Goal: Information Seeking & Learning: Learn about a topic

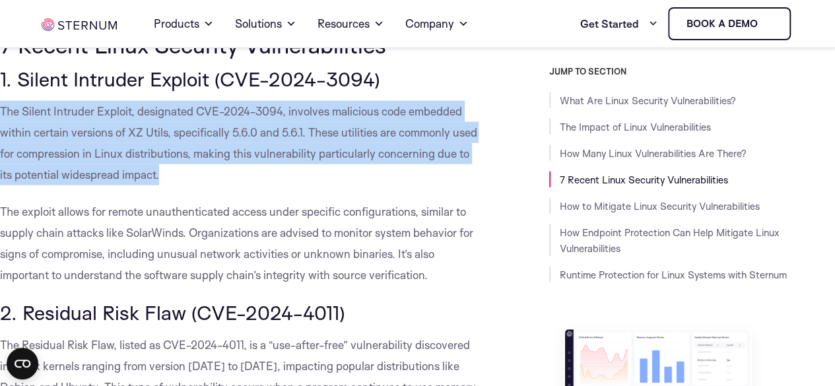
drag, startPoint x: 0, startPoint y: 129, endPoint x: 195, endPoint y: 190, distance: 204.1
click at [195, 181] on span "The Silent Intruder Exploit, designated CVE-2024-3094, involves malicious code …" at bounding box center [238, 142] width 477 height 77
copy span "The Silent Intruder Exploit, designated CVE-2024-3094, involves malicious code …"
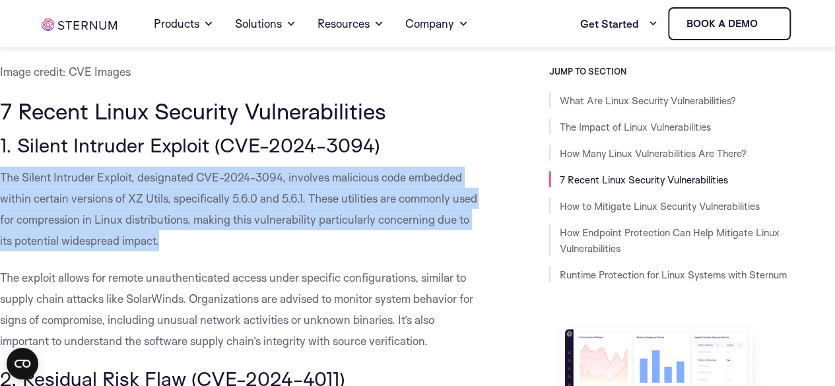
scroll to position [1385, 0]
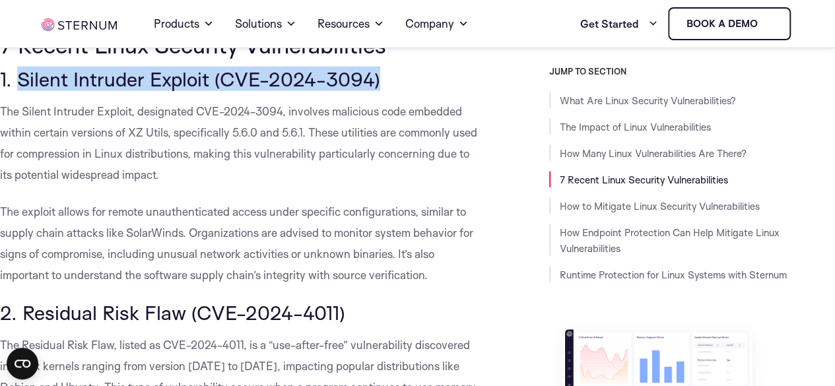
drag, startPoint x: 17, startPoint y: 96, endPoint x: 374, endPoint y: 97, distance: 356.9
click at [374, 91] on span "1. Silent Intruder Exploit (CVE-2024-3094)" at bounding box center [190, 79] width 380 height 24
copy span "Silent Intruder Exploit (CVE-2024-3094)"
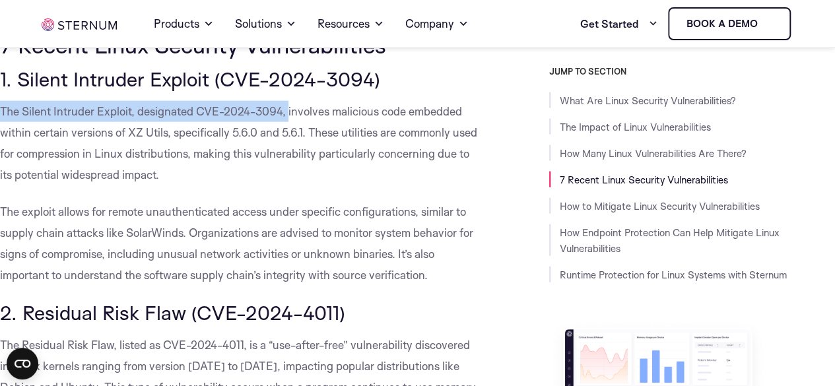
drag, startPoint x: 1, startPoint y: 134, endPoint x: 288, endPoint y: 125, distance: 287.1
click at [288, 125] on p "The Silent Intruder Exploit, designated CVE-2024-3094, involves malicious code …" at bounding box center [239, 143] width 478 height 84
copy span "The Silent Intruder Exploit, designated CVE-2024-3094,"
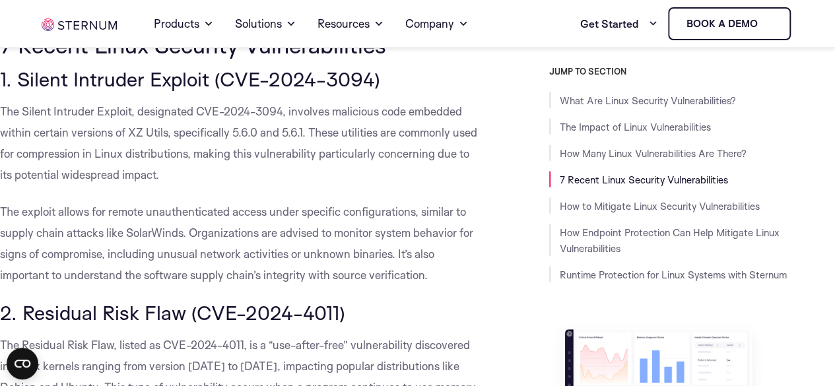
click at [317, 150] on span "The Silent Intruder Exploit, designated CVE-2024-3094, involves malicious code …" at bounding box center [238, 142] width 477 height 77
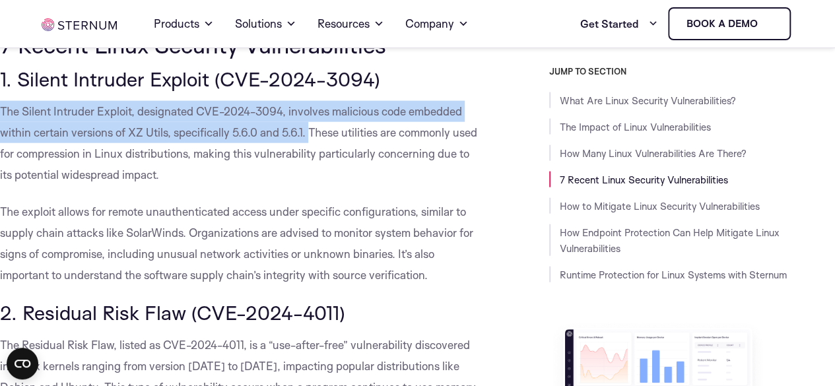
drag, startPoint x: 0, startPoint y: 132, endPoint x: 310, endPoint y: 156, distance: 311.0
click at [310, 156] on span "The Silent Intruder Exploit, designated CVE-2024-3094, involves malicious code …" at bounding box center [238, 142] width 477 height 77
copy span "The Silent Intruder Exploit, designated CVE-2024-3094, involves malicious code …"
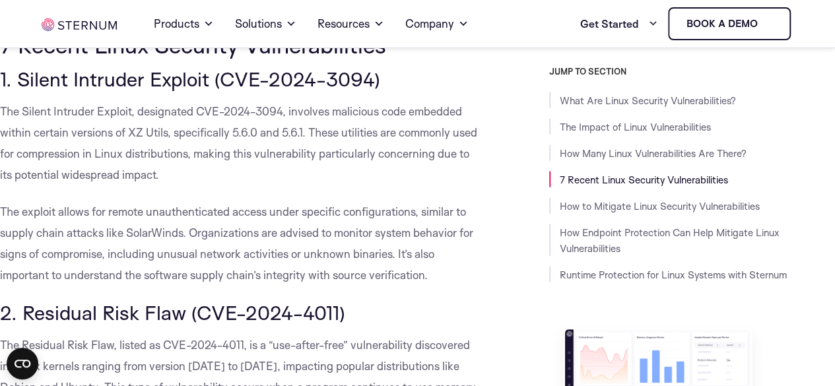
click at [313, 172] on span "The Silent Intruder Exploit, designated CVE-2024-3094, involves malicious code …" at bounding box center [238, 142] width 477 height 77
drag, startPoint x: 310, startPoint y: 150, endPoint x: 338, endPoint y: 188, distance: 47.6
click at [338, 185] on p "The Silent Intruder Exploit, designated CVE-2024-3094, involves malicious code …" at bounding box center [239, 143] width 478 height 84
copy span "These utilities are commonly used for compression in Linux distributions, makin…"
click at [304, 185] on p "The Silent Intruder Exploit, designated CVE-2024-3094, involves malicious code …" at bounding box center [239, 143] width 478 height 84
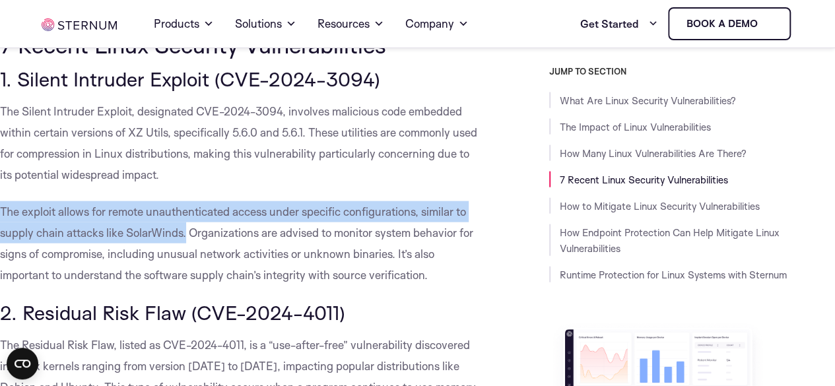
drag, startPoint x: 0, startPoint y: 232, endPoint x: 186, endPoint y: 251, distance: 187.1
click at [186, 251] on span "The exploit allows for remote unauthenticated access under specific configurati…" at bounding box center [236, 243] width 473 height 77
copy span "The exploit allows for remote unauthenticated access under specific configurati…"
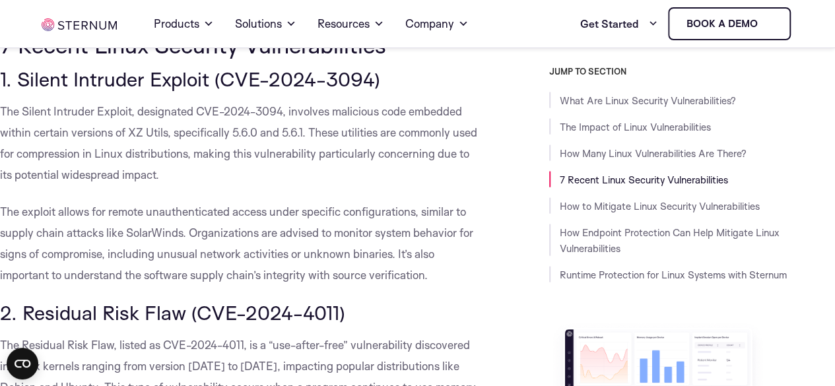
click at [86, 152] on span "The Silent Intruder Exploit, designated CVE-2024-3094, involves malicious code …" at bounding box center [238, 142] width 477 height 77
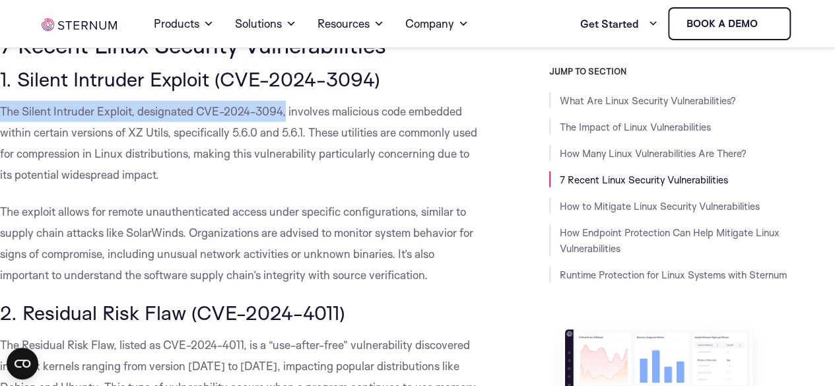
drag, startPoint x: 0, startPoint y: 133, endPoint x: 286, endPoint y: 133, distance: 285.7
click at [286, 133] on span "The Silent Intruder Exploit, designated CVE-2024-3094, involves malicious code …" at bounding box center [238, 142] width 477 height 77
copy span "The Silent Intruder Exploit, designated CVE-2024-3094,"
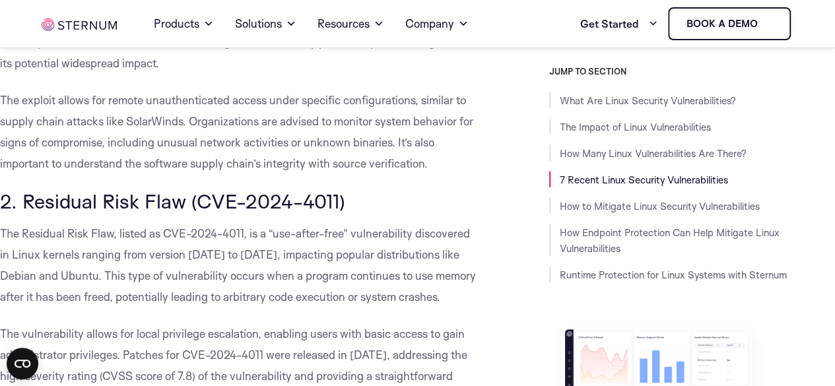
scroll to position [1517, 0]
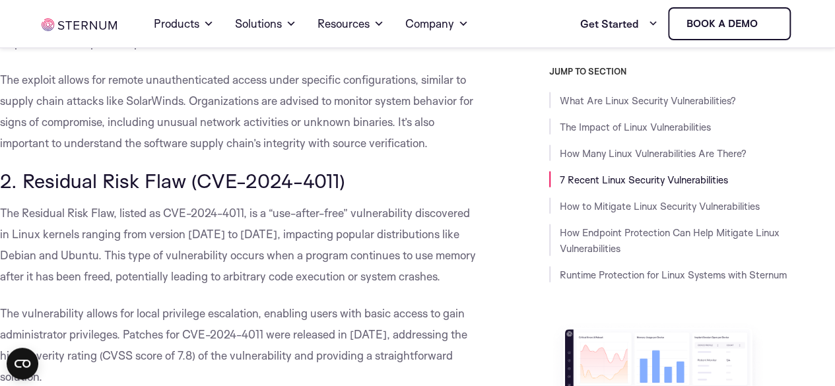
drag, startPoint x: 21, startPoint y: 203, endPoint x: 350, endPoint y: 208, distance: 328.6
click at [350, 192] on h3 "2. Residual Risk Flaw (CVE-2024-4011)" at bounding box center [239, 181] width 478 height 22
copy span "Residual Risk Flaw (CVE-2024-4011)"
drag, startPoint x: 104, startPoint y: 272, endPoint x: 458, endPoint y: 296, distance: 354.4
click at [458, 287] on p "The Residual Risk Flaw, listed as CVE-2024-4011, is a “use-after-free” vulnerab…" at bounding box center [239, 245] width 478 height 84
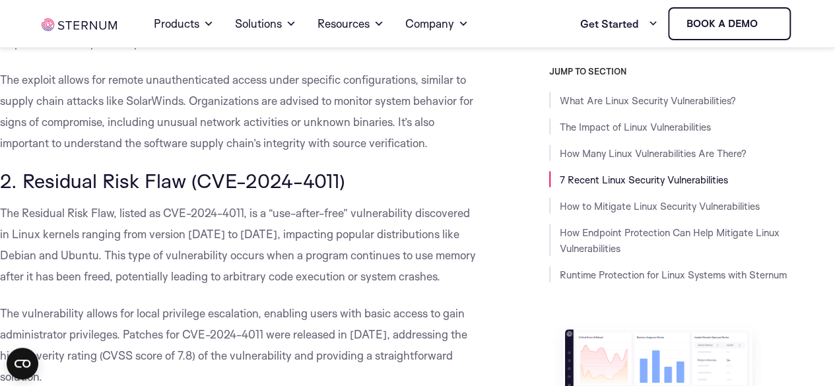
copy span "This type of vulnerability occurs when a program continues to use memory after …"
click at [184, 253] on span "The Residual Risk Flaw, listed as CVE-2024-4011, is a “use-after-free” vulnerab…" at bounding box center [238, 244] width 476 height 77
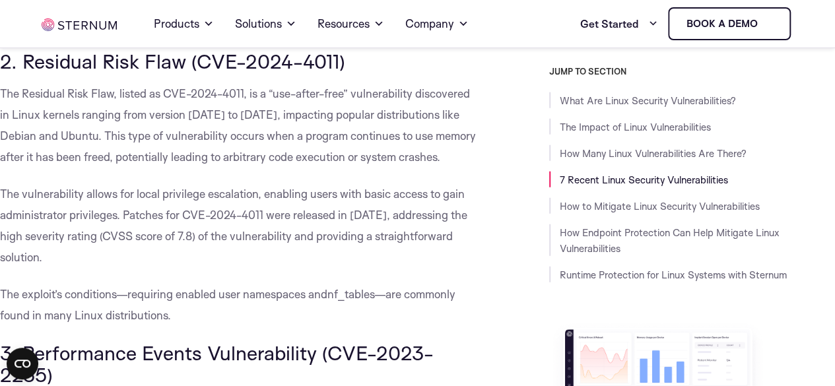
scroll to position [1649, 0]
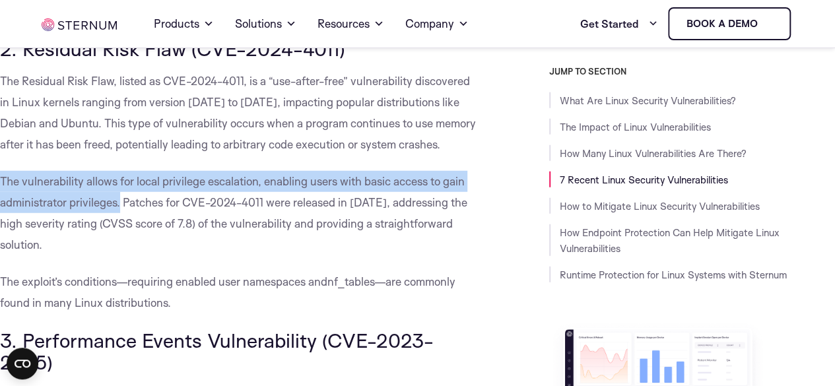
drag, startPoint x: 0, startPoint y: 202, endPoint x: 121, endPoint y: 221, distance: 122.9
click at [121, 221] on span "The vulnerability allows for local privilege escalation, enabling users with ba…" at bounding box center [233, 212] width 467 height 77
copy span "The vulnerability allows for local privilege escalation, enabling users with ba…"
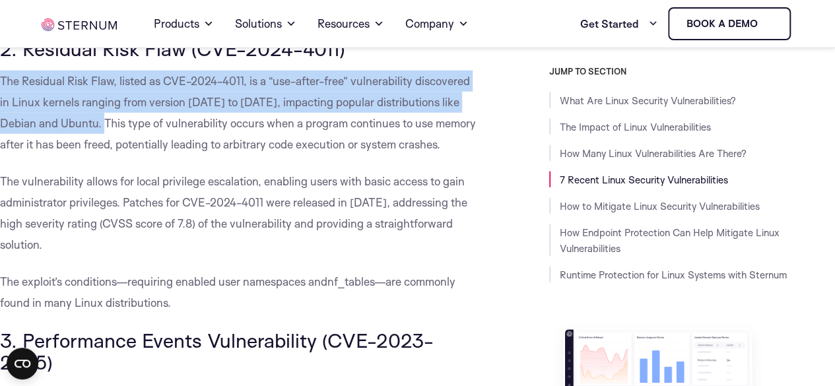
drag, startPoint x: 1, startPoint y: 102, endPoint x: 101, endPoint y: 140, distance: 106.5
click at [101, 140] on span "The Residual Risk Flaw, listed as CVE-2024-4011, is a “use-after-free” vulnerab…" at bounding box center [238, 112] width 476 height 77
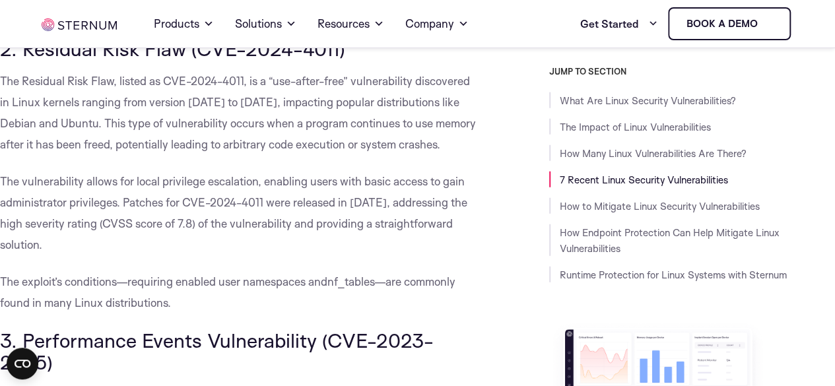
click at [103, 145] on span "The Residual Risk Flaw, listed as CVE-2024-4011, is a “use-after-free” vulnerab…" at bounding box center [238, 112] width 476 height 77
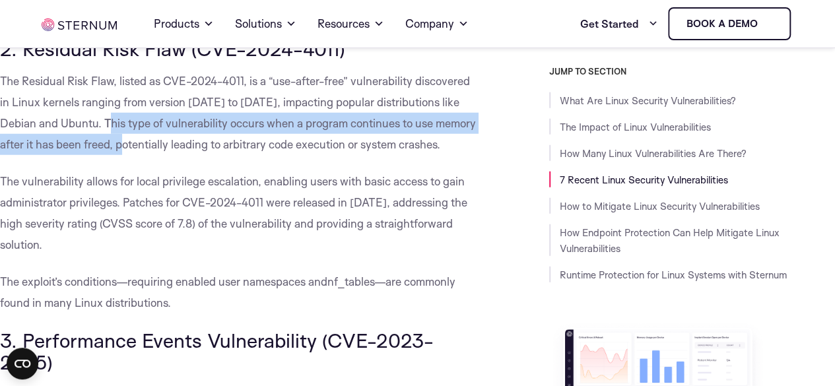
drag, startPoint x: 103, startPoint y: 142, endPoint x: 116, endPoint y: 160, distance: 22.7
click at [116, 151] on span "The Residual Risk Flaw, listed as CVE-2024-4011, is a “use-after-free” vulnerab…" at bounding box center [238, 112] width 476 height 77
drag, startPoint x: 198, startPoint y: 152, endPoint x: 192, endPoint y: 177, distance: 25.8
click at [198, 152] on p "The Residual Risk Flaw, listed as CVE-2024-4011, is a “use-after-free” vulnerab…" at bounding box center [239, 113] width 478 height 84
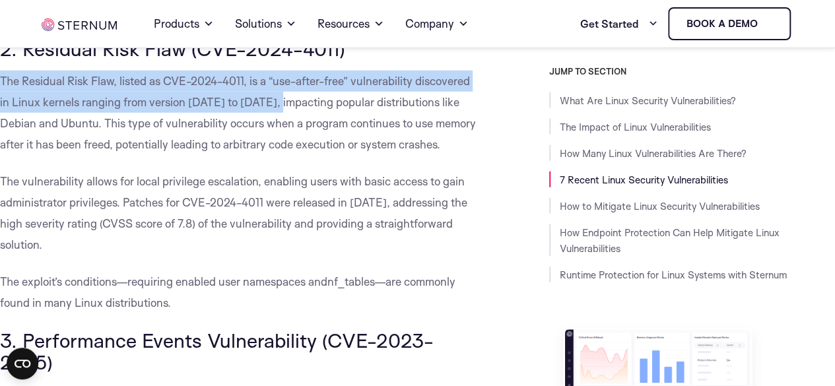
drag, startPoint x: 3, startPoint y: 102, endPoint x: 264, endPoint y: 123, distance: 262.1
click at [264, 123] on span "The Residual Risk Flaw, listed as CVE-2024-4011, is a “use-after-free” vulnerab…" at bounding box center [238, 112] width 476 height 77
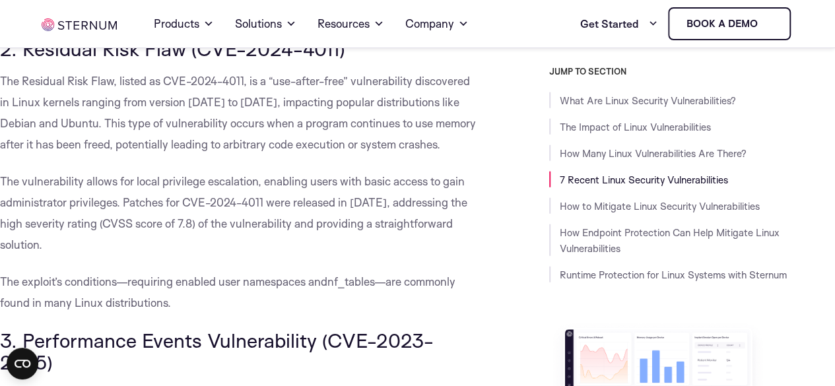
click at [230, 155] on p "The Residual Risk Flaw, listed as CVE-2024-4011, is a “use-after-free” vulnerab…" at bounding box center [239, 113] width 478 height 84
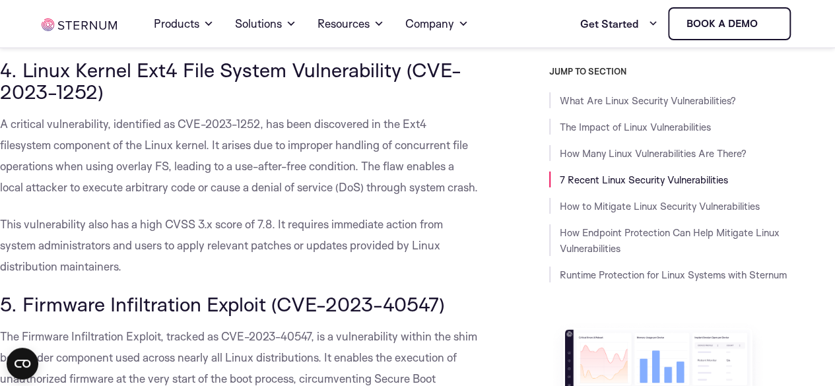
scroll to position [2177, 0]
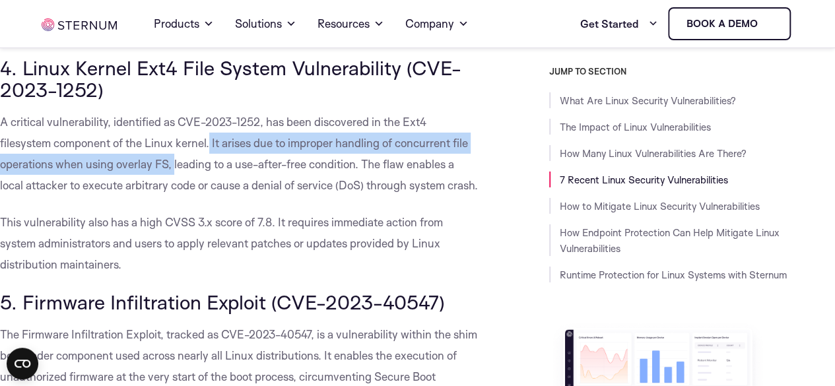
drag, startPoint x: 211, startPoint y: 163, endPoint x: 174, endPoint y: 183, distance: 42.2
click at [174, 183] on span "A critical vulnerability, identified as CVE-2023-1252, has been discovered in t…" at bounding box center [239, 153] width 478 height 77
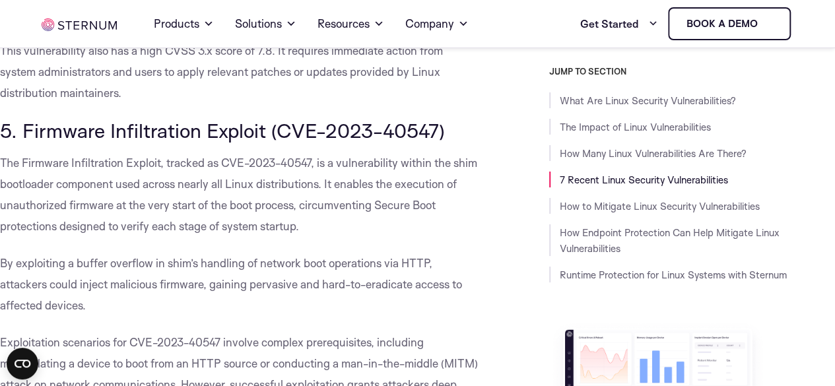
scroll to position [2375, 0]
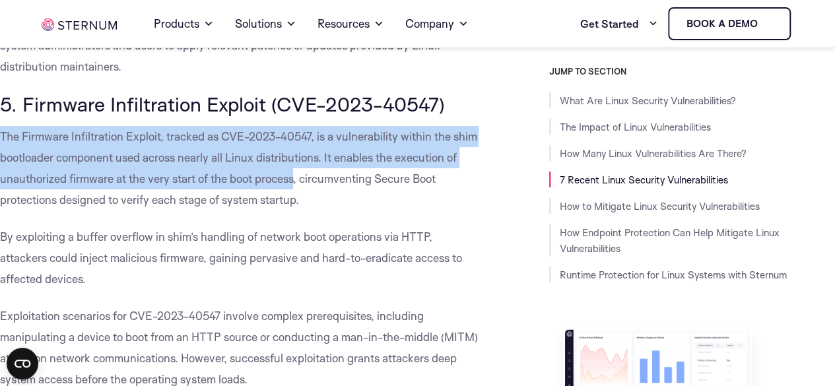
drag, startPoint x: 1, startPoint y: 179, endPoint x: 297, endPoint y: 222, distance: 299.4
click at [297, 206] on span "The Firmware Infiltration Exploit, tracked as CVE-2023-40547, is a vulnerabilit…" at bounding box center [238, 167] width 477 height 77
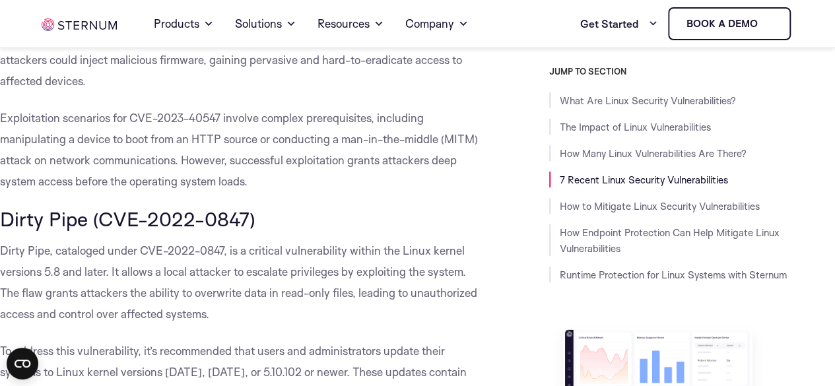
scroll to position [2507, 0]
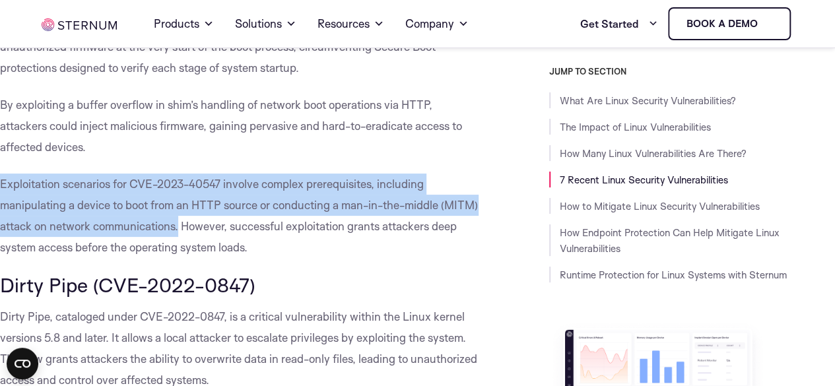
drag, startPoint x: 0, startPoint y: 225, endPoint x: 216, endPoint y: 263, distance: 219.7
click at [216, 254] on span "Exploitation scenarios for CVE-2023-40547 involve complex prerequisites, includ…" at bounding box center [239, 215] width 478 height 77
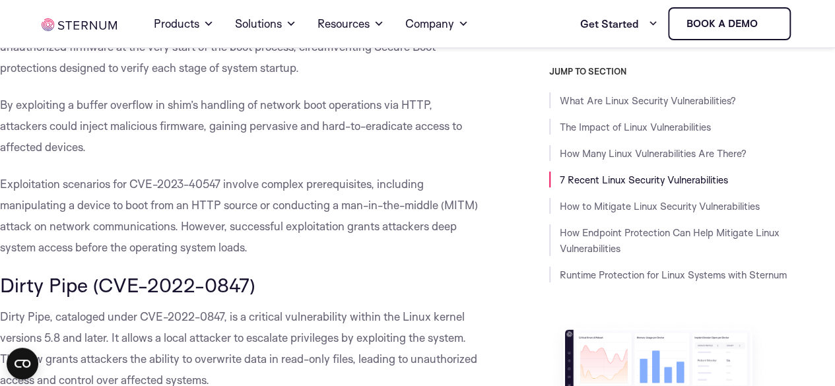
click at [530, 323] on div "JUMP TO SECTION What Are Linux Security Vulnerabilities? The Impact of Linux Vu…" at bounding box center [666, 314] width 336 height 496
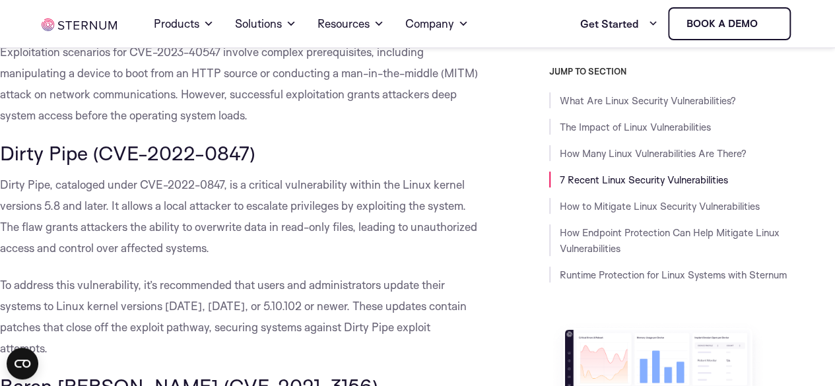
scroll to position [2705, 0]
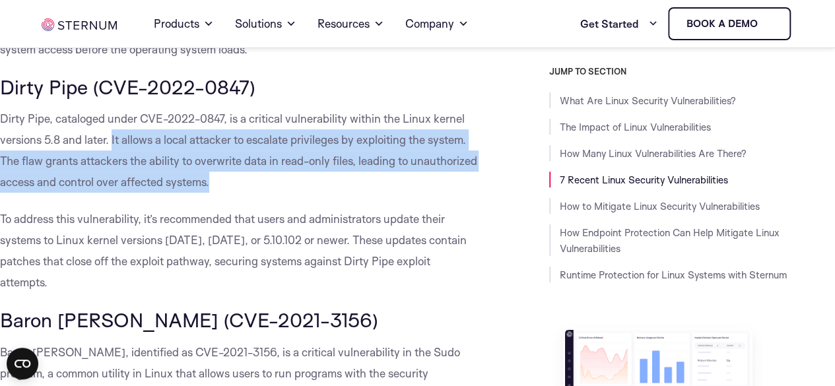
drag, startPoint x: 113, startPoint y: 179, endPoint x: 263, endPoint y: 219, distance: 155.1
click at [288, 193] on p "Dirty Pipe, cataloged under CVE-2022-0847, is a critical vulnerability within t…" at bounding box center [239, 150] width 478 height 84
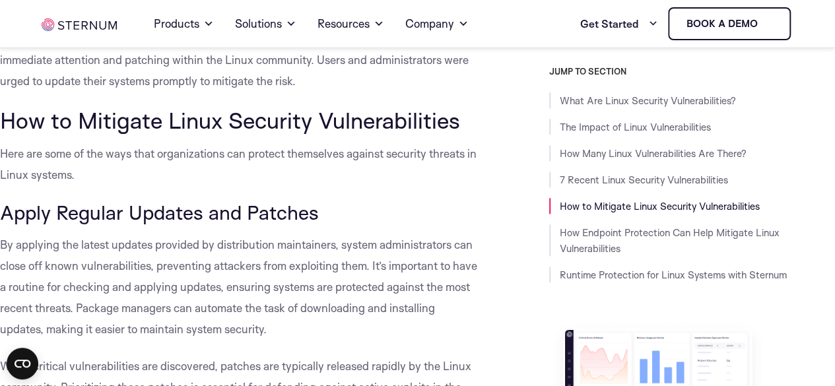
scroll to position [3233, 0]
